Goal: Complete application form

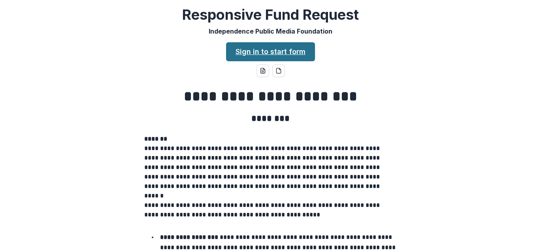
click at [269, 55] on link "Sign in to start form" at bounding box center [270, 51] width 89 height 19
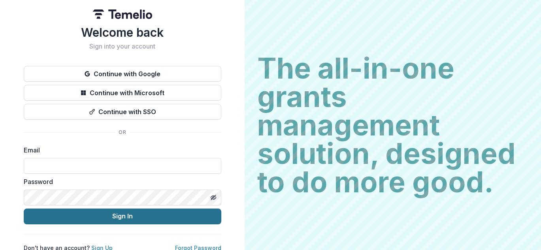
scroll to position [8, 0]
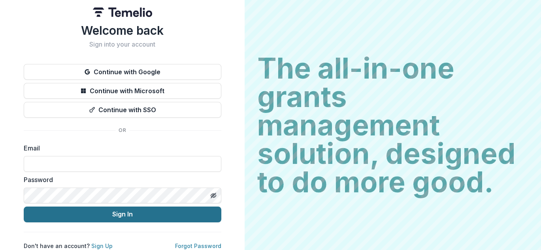
type input "**********"
click at [118, 209] on button "Sign In" at bounding box center [123, 215] width 198 height 16
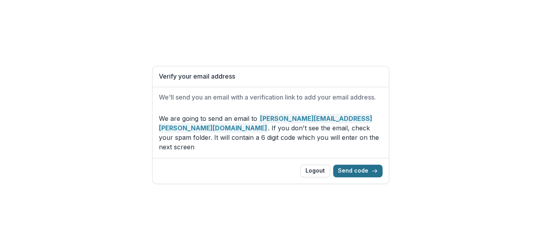
click at [355, 165] on button "Send code" at bounding box center [357, 171] width 49 height 13
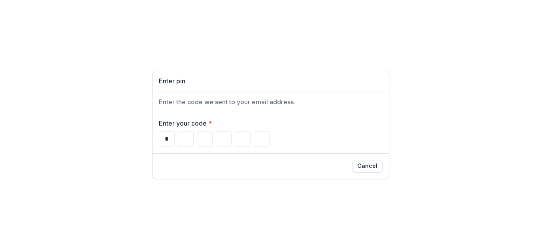
type input "*"
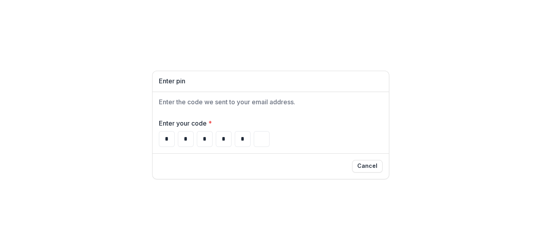
click at [284, 141] on div "* * * * *" at bounding box center [271, 139] width 224 height 16
click at [218, 137] on input "*" at bounding box center [224, 139] width 16 height 16
type input "*"
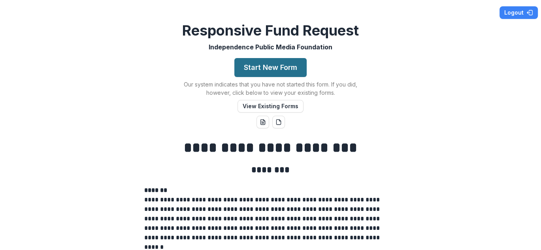
click at [271, 69] on button "Start New Form" at bounding box center [270, 67] width 72 height 19
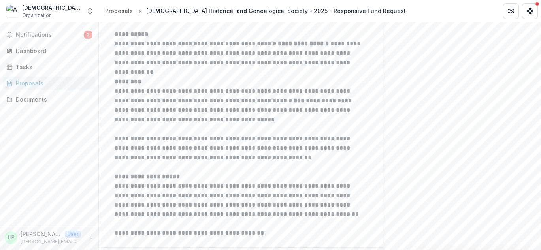
scroll to position [435, 0]
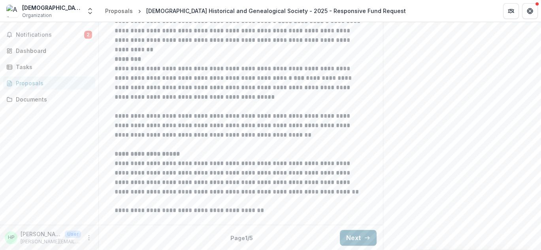
click at [354, 237] on button "Next" at bounding box center [358, 238] width 37 height 16
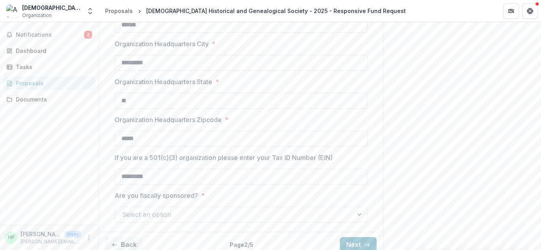
scroll to position [289, 0]
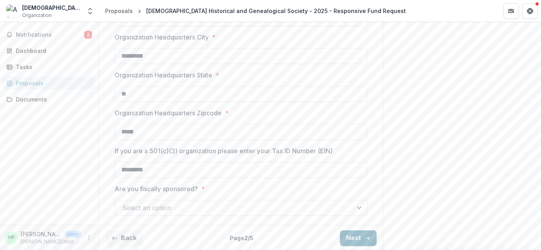
click at [353, 235] on button "Next" at bounding box center [358, 238] width 37 height 16
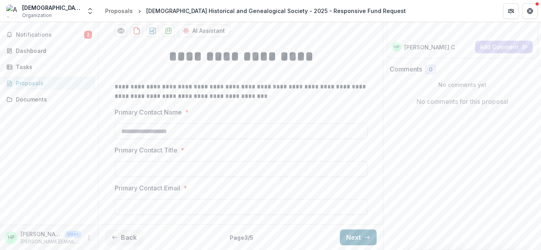
scroll to position [104, 0]
click at [22, 48] on div "Dashboard" at bounding box center [52, 51] width 73 height 8
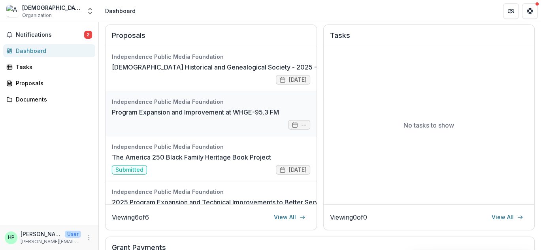
click at [279, 117] on link "Program Expansion and Improvement at WHGE-95.3 FM" at bounding box center [195, 111] width 167 height 9
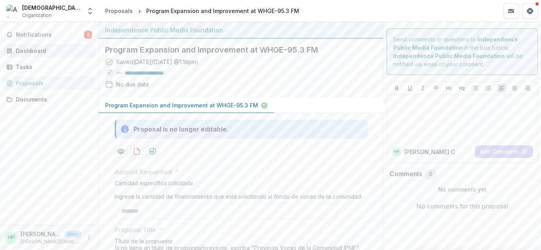
click at [26, 52] on div "Dashboard" at bounding box center [52, 51] width 73 height 8
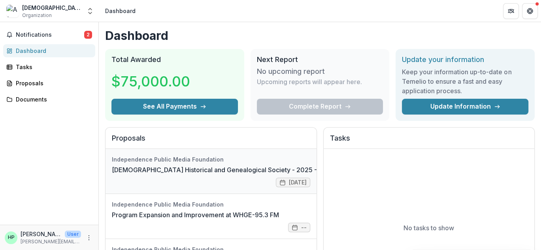
click at [279, 175] on link "[DEMOGRAPHIC_DATA] Historical and Genealogical Society - 2025 - Responsive Fund…" at bounding box center [253, 169] width 283 height 9
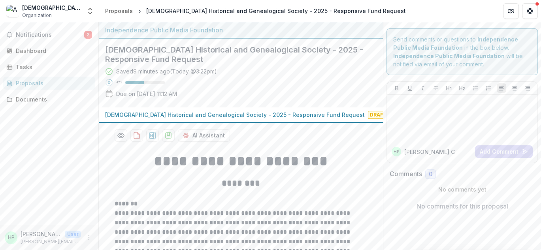
click at [368, 114] on span "Draft" at bounding box center [378, 115] width 21 height 8
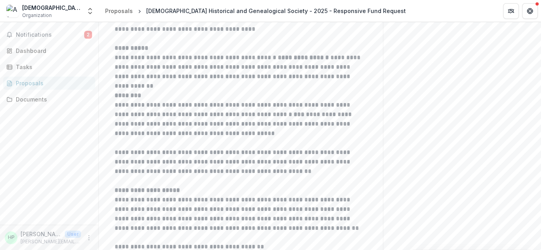
scroll to position [435, 0]
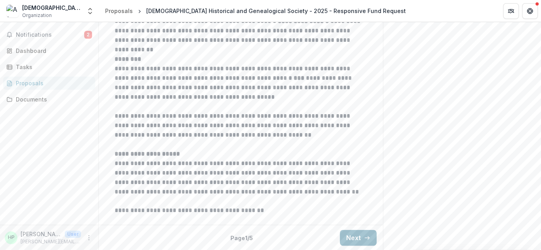
click at [354, 239] on button "Next" at bounding box center [358, 238] width 37 height 16
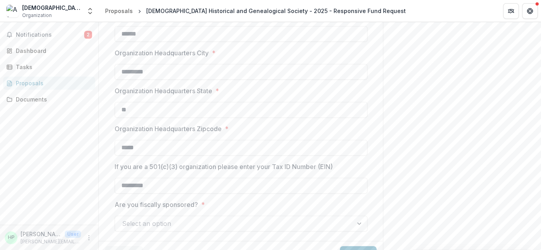
scroll to position [289, 0]
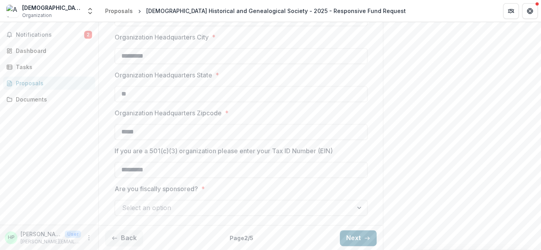
click at [350, 236] on button "Next" at bounding box center [358, 238] width 37 height 16
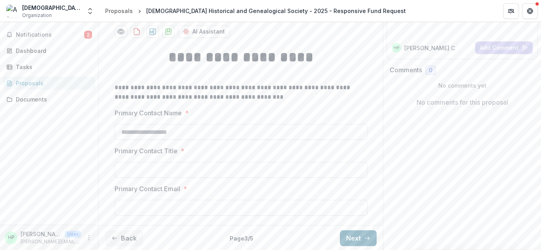
click at [356, 237] on button "Next" at bounding box center [358, 238] width 37 height 16
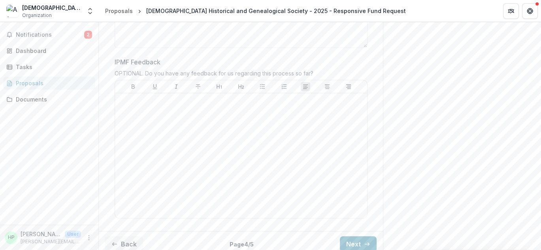
scroll to position [515, 0]
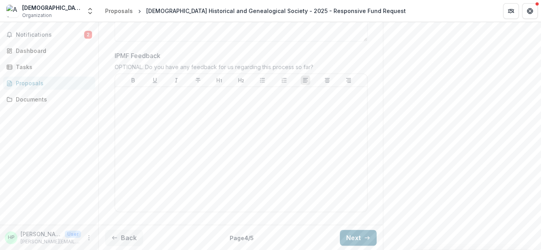
click at [356, 233] on button "Next" at bounding box center [358, 238] width 37 height 16
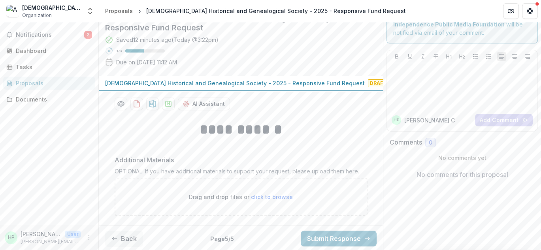
scroll to position [0, 0]
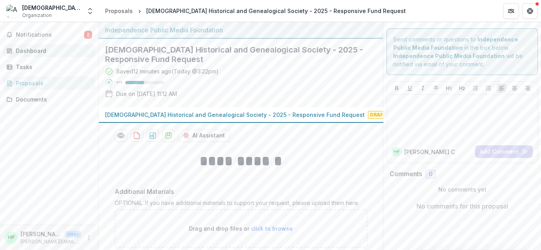
click at [24, 53] on div "Dashboard" at bounding box center [52, 51] width 73 height 8
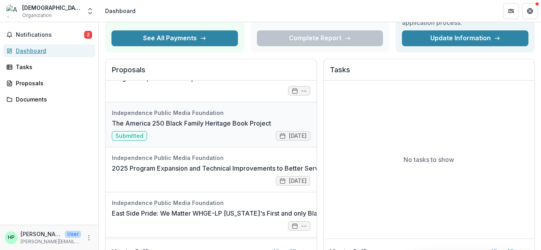
scroll to position [34, 0]
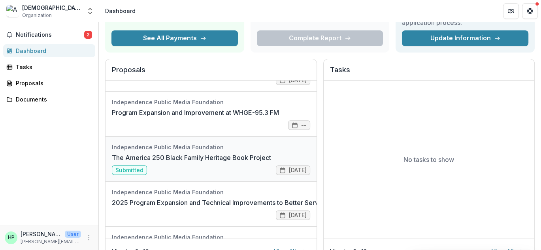
click at [265, 162] on link "The America 250 Black Family Heritage Book Project" at bounding box center [191, 157] width 159 height 9
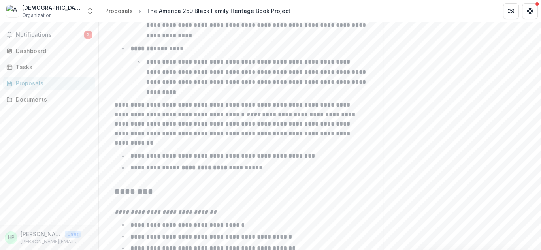
scroll to position [1353, 0]
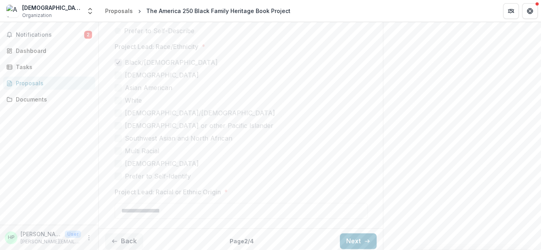
scroll to position [2182, 0]
click at [353, 238] on button "Next" at bounding box center [358, 238] width 37 height 16
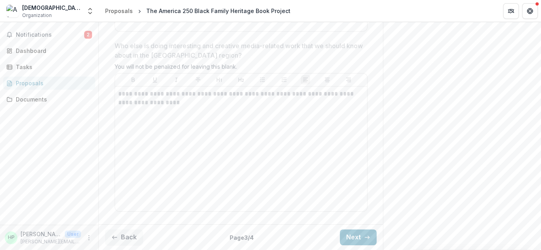
scroll to position [2733, 0]
click at [353, 237] on button "Next" at bounding box center [358, 238] width 37 height 16
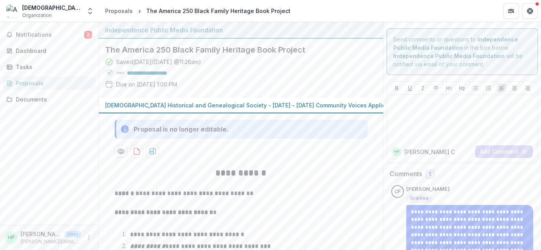
scroll to position [34, 0]
